Goal: Task Accomplishment & Management: Use online tool/utility

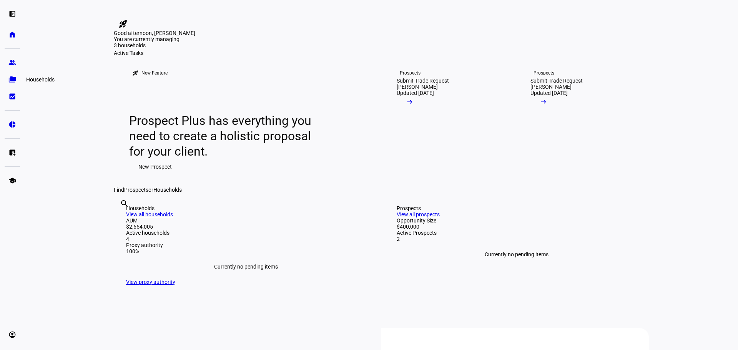
click at [14, 82] on eth-mat-symbol "folder_copy" at bounding box center [12, 80] width 8 height 8
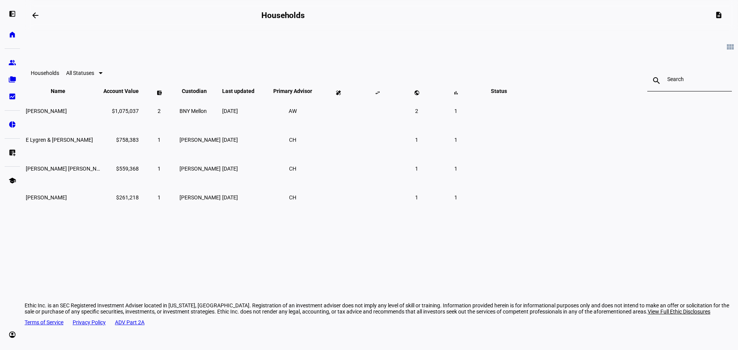
click at [94, 76] on span "All Statuses" at bounding box center [80, 73] width 28 height 6
click at [127, 60] on div at bounding box center [369, 175] width 738 height 350
click at [9, 58] on link "group Prospects" at bounding box center [12, 62] width 15 height 15
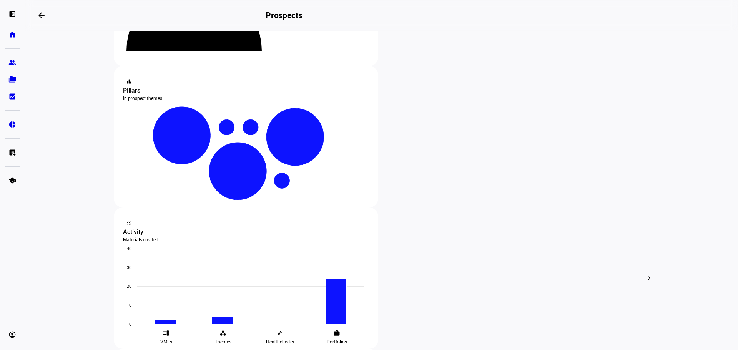
scroll to position [154, 0]
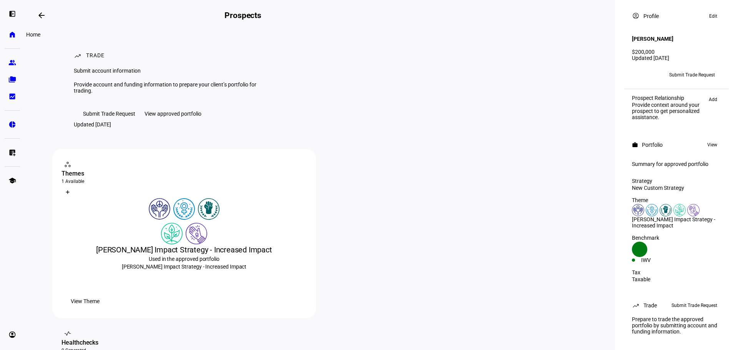
click at [16, 31] on eth-mat-symbol "home" at bounding box center [12, 35] width 8 height 8
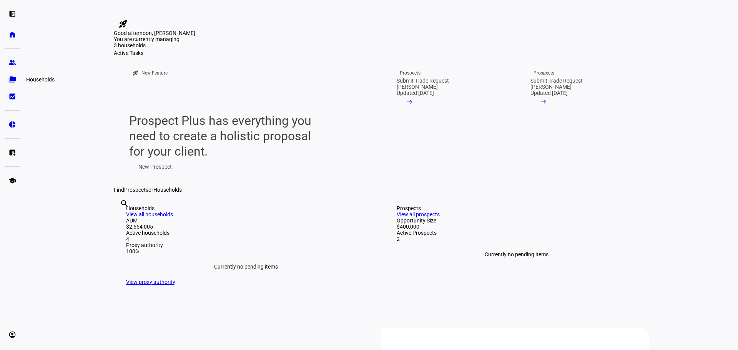
click at [18, 78] on link "folder_copy Households" at bounding box center [12, 79] width 15 height 15
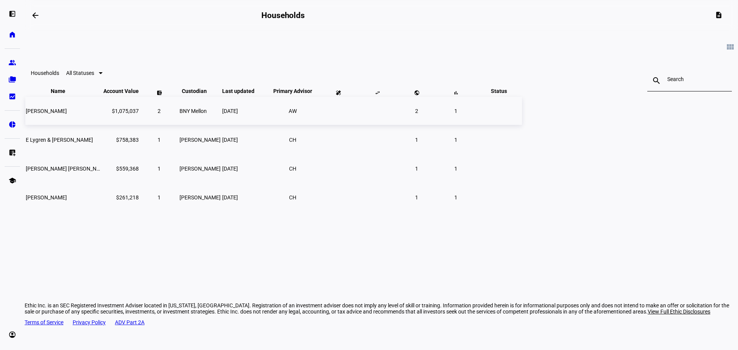
click at [102, 125] on td "[PERSON_NAME]" at bounding box center [63, 111] width 77 height 28
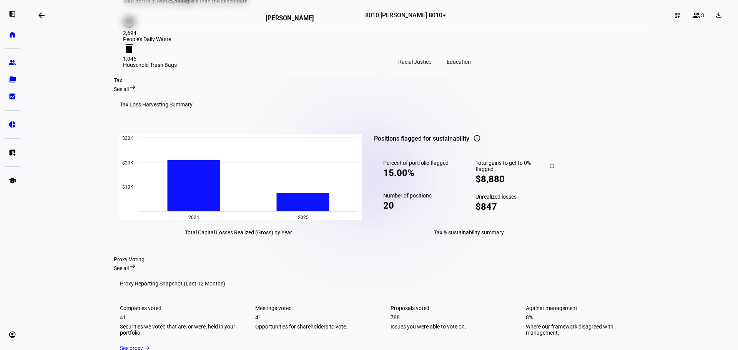
scroll to position [819, 0]
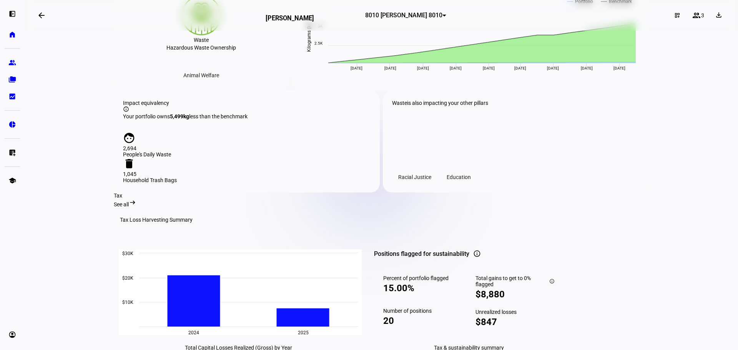
click at [406, 19] on span "8010 [PERSON_NAME] 8010" at bounding box center [403, 15] width 77 height 7
click at [397, 51] on span "8020 [PERSON_NAME] 8020" at bounding box center [378, 54] width 68 height 6
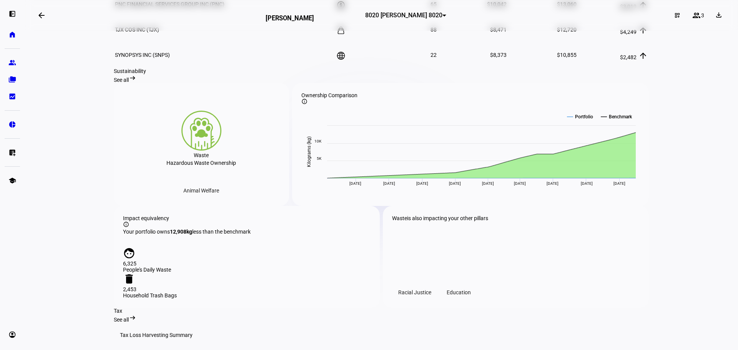
scroll to position [627, 0]
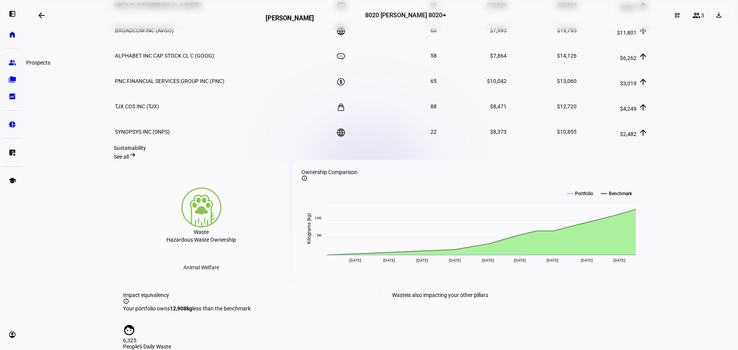
click at [10, 61] on eth-mat-symbol "group" at bounding box center [12, 63] width 8 height 8
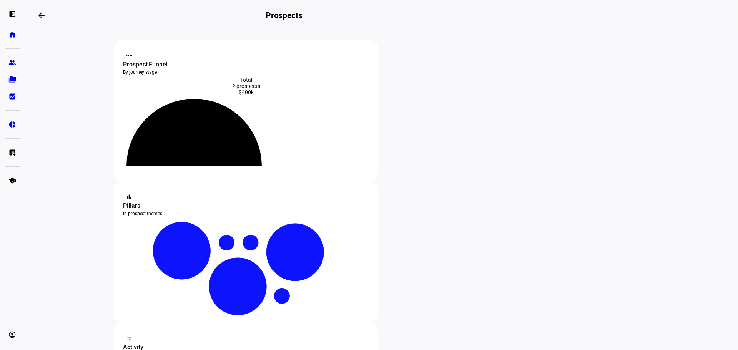
click at [254, 125] on icon at bounding box center [193, 133] width 135 height 68
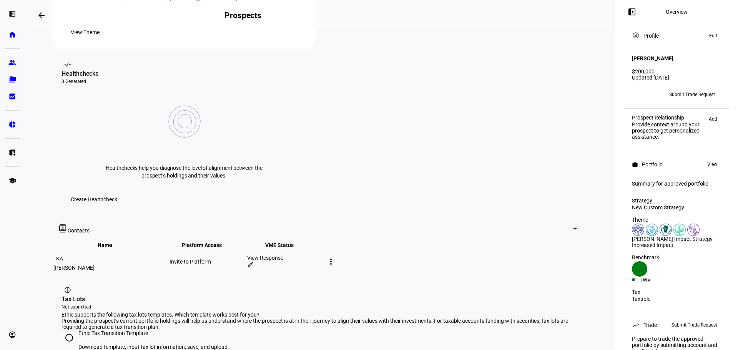
scroll to position [346, 0]
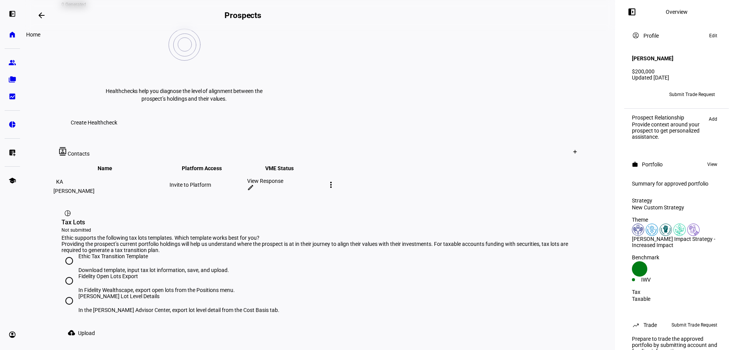
click at [14, 34] on eth-mat-symbol "home" at bounding box center [12, 35] width 8 height 8
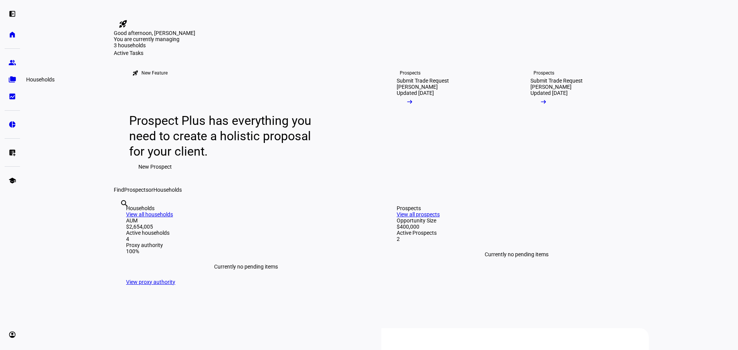
click at [13, 83] on eth-mat-symbol "folder_copy" at bounding box center [12, 80] width 8 height 8
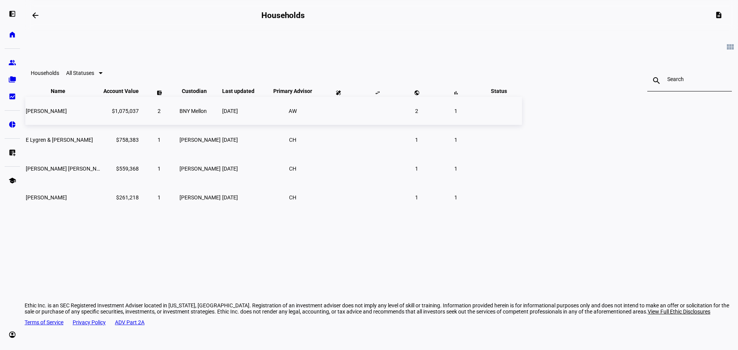
click at [102, 125] on td "[PERSON_NAME]" at bounding box center [63, 111] width 77 height 28
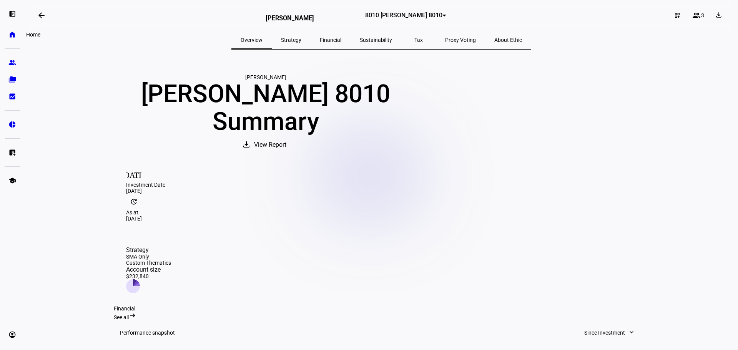
click at [12, 35] on eth-mat-symbol "home" at bounding box center [12, 35] width 8 height 8
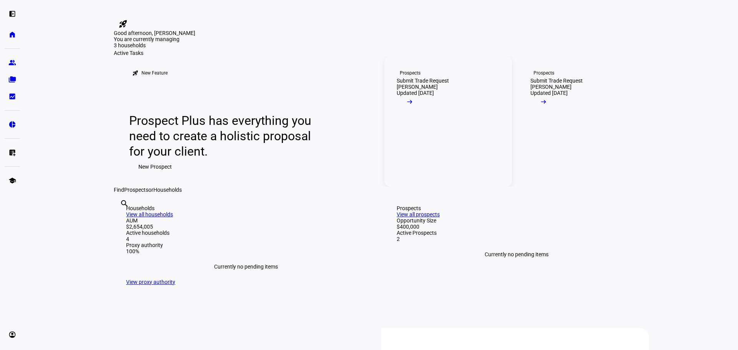
click at [414, 106] on mat-icon "arrow_right_alt" at bounding box center [410, 102] width 8 height 8
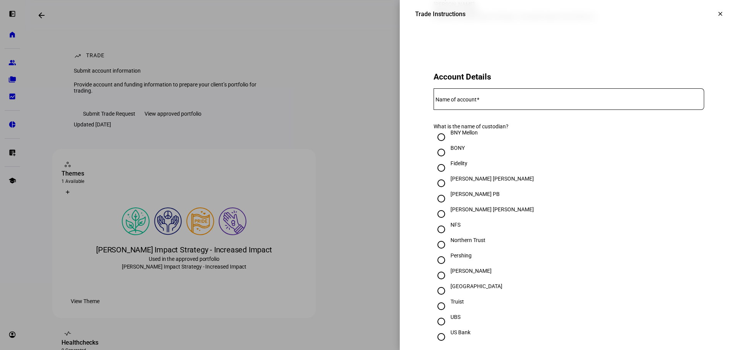
scroll to position [154, 0]
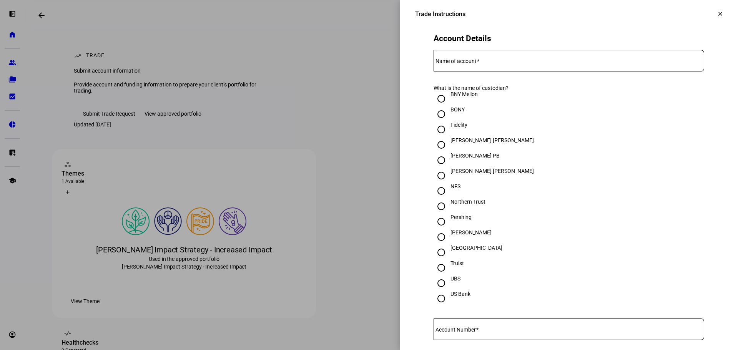
click at [450, 236] on div "[PERSON_NAME]" at bounding box center [470, 232] width 41 height 6
click at [444, 245] on input "[PERSON_NAME]" at bounding box center [441, 236] width 15 height 15
radio input "true"
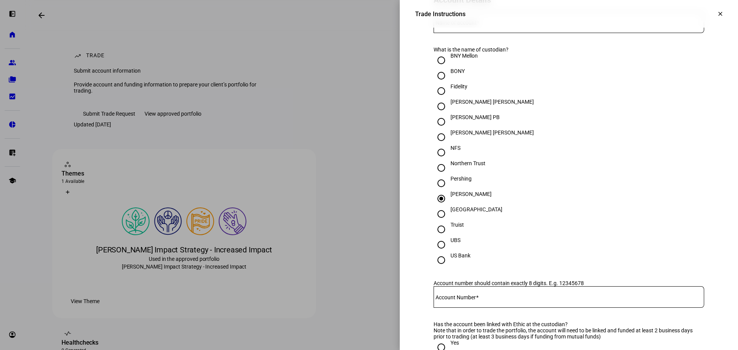
scroll to position [0, 0]
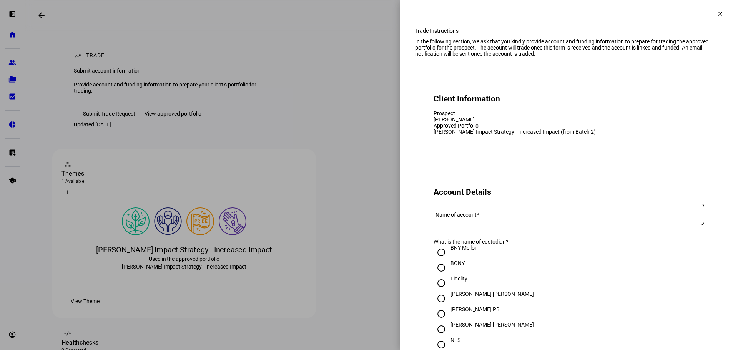
click at [717, 13] on mat-icon "clear" at bounding box center [720, 13] width 7 height 7
